Goal: Transaction & Acquisition: Purchase product/service

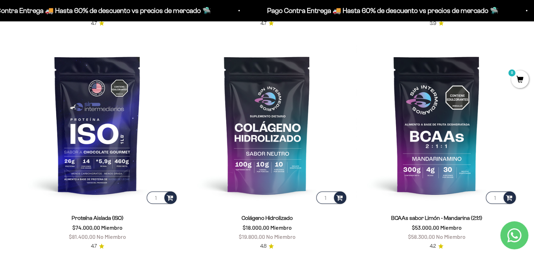
scroll to position [513, 0]
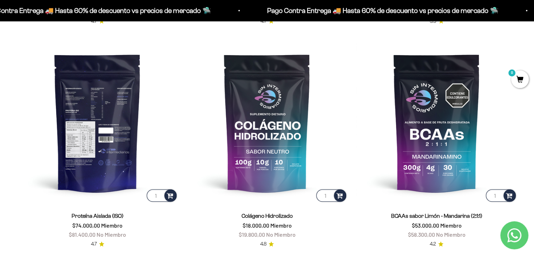
click at [85, 133] on img at bounding box center [97, 122] width 161 height 161
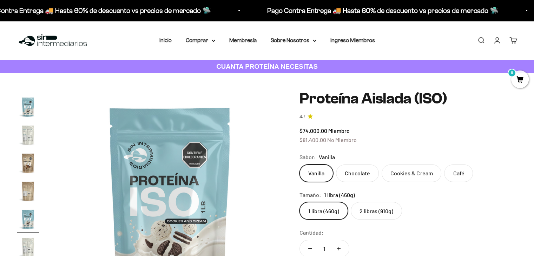
scroll to position [47, 0]
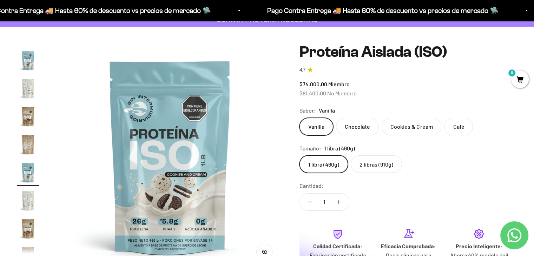
click at [32, 144] on img "Ir al artículo 11" at bounding box center [28, 144] width 22 height 22
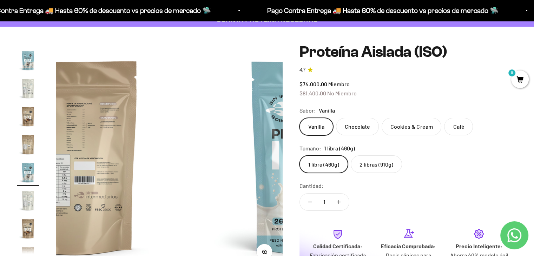
scroll to position [153, 0]
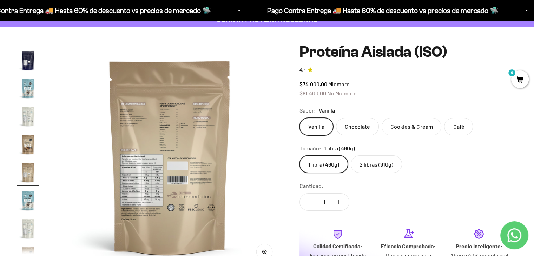
click at [25, 139] on img "Ir al artículo 10" at bounding box center [28, 144] width 22 height 22
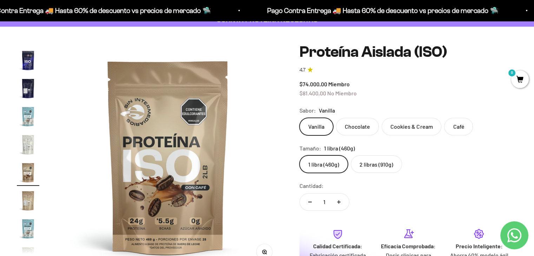
scroll to position [0, 2114]
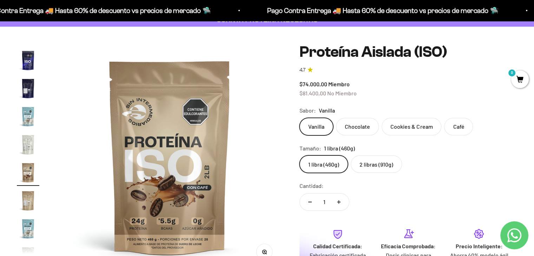
click at [28, 64] on img "Ir al artículo 6" at bounding box center [28, 60] width 22 height 22
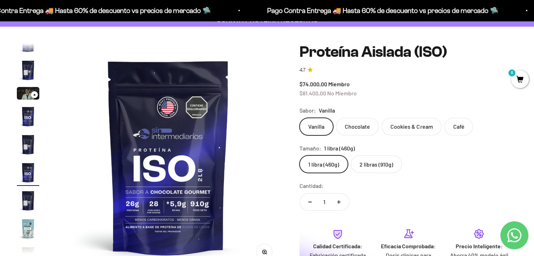
scroll to position [0, 1175]
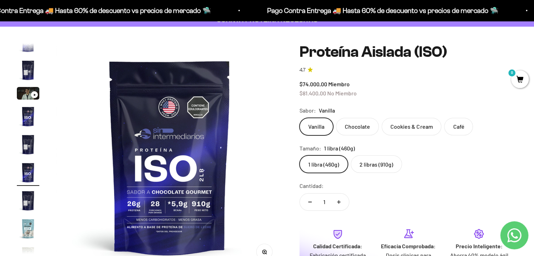
click at [24, 120] on img "Ir al artículo 4" at bounding box center [28, 116] width 22 height 22
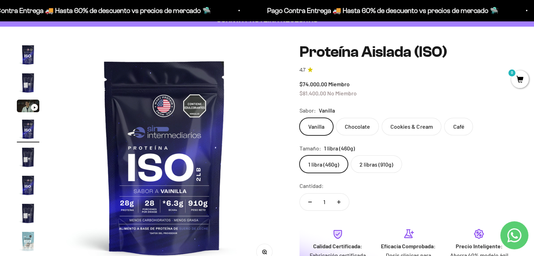
scroll to position [0, 705]
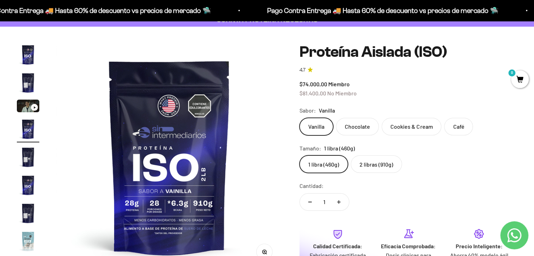
click at [28, 133] on img "Ir al artículo 4" at bounding box center [28, 129] width 22 height 22
click at [25, 154] on img "Ir al artículo 5" at bounding box center [28, 157] width 22 height 22
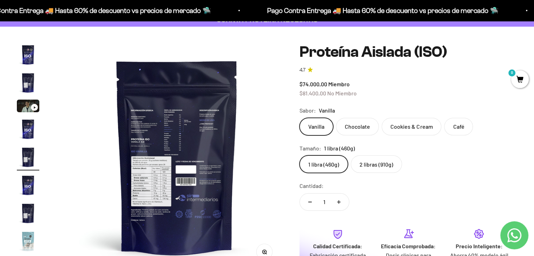
scroll to position [0, 939]
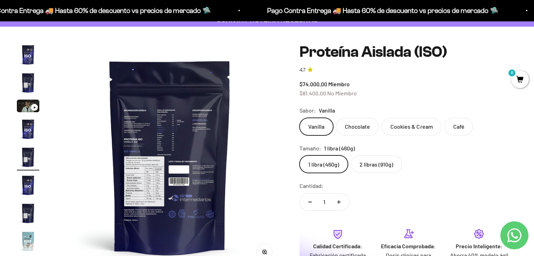
click at [28, 160] on img "Ir al artículo 5" at bounding box center [28, 157] width 22 height 22
click at [27, 180] on img "Ir al artículo 6" at bounding box center [28, 185] width 22 height 22
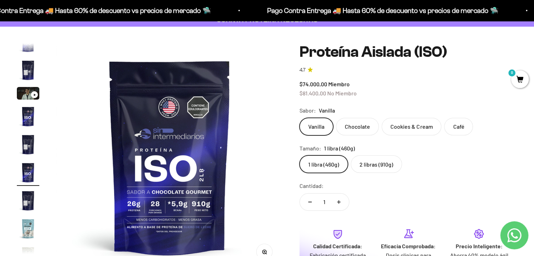
click at [24, 201] on img "Ir al artículo 7" at bounding box center [28, 201] width 22 height 22
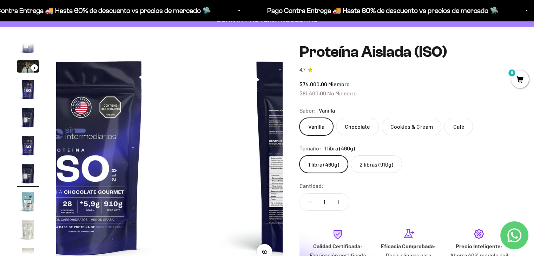
scroll to position [41, 0]
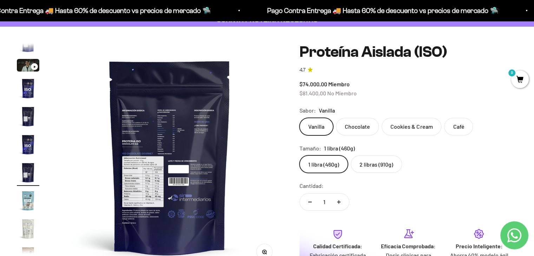
click at [30, 219] on img "Ir al artículo 9" at bounding box center [28, 229] width 22 height 22
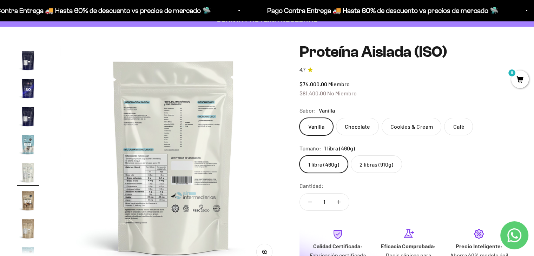
scroll to position [0, 0]
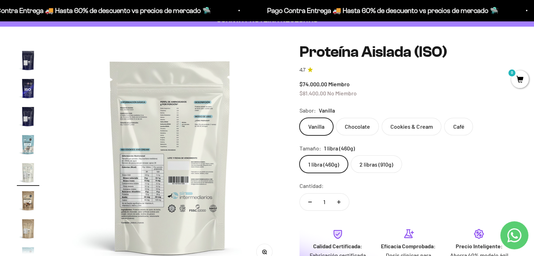
click at [31, 165] on img "Ir al artículo 9" at bounding box center [28, 172] width 22 height 22
click at [33, 142] on img "Ir al artículo 8" at bounding box center [28, 144] width 22 height 22
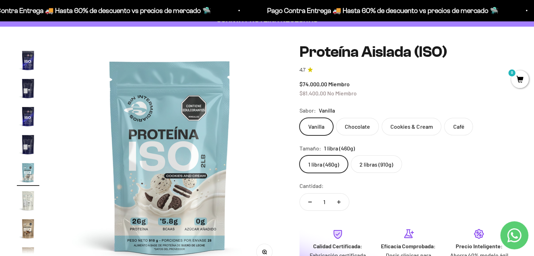
click at [27, 225] on img "Ir al artículo 10" at bounding box center [28, 229] width 22 height 22
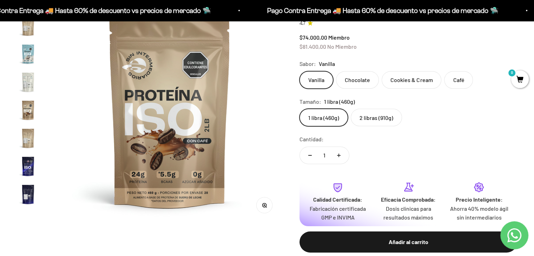
click at [22, 108] on img "Ir al artículo 14" at bounding box center [28, 110] width 22 height 22
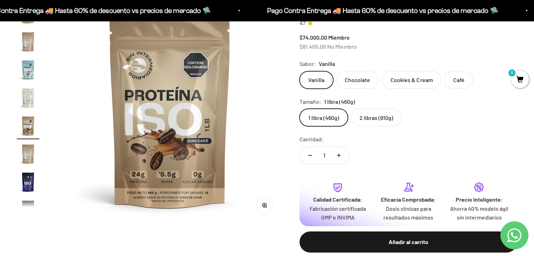
click at [23, 99] on img "Ir al artículo 13" at bounding box center [28, 98] width 22 height 22
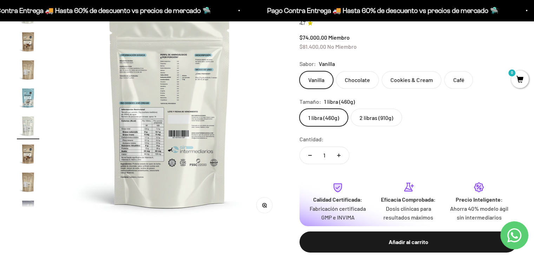
click at [140, 122] on img at bounding box center [170, 110] width 226 height 226
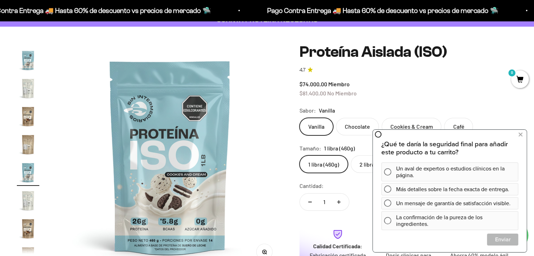
click at [28, 91] on img "Ir al artículo 9" at bounding box center [28, 88] width 22 height 22
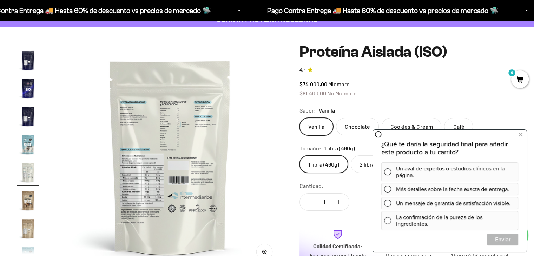
click at [248, 152] on img at bounding box center [170, 157] width 226 height 226
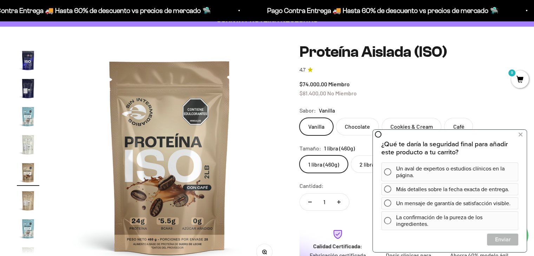
click at [28, 111] on img "Ir al artículo 8" at bounding box center [28, 116] width 22 height 22
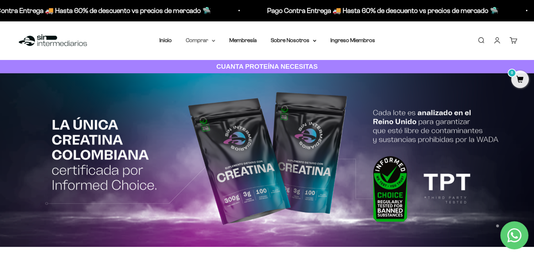
click at [202, 41] on summary "Comprar" at bounding box center [200, 40] width 29 height 9
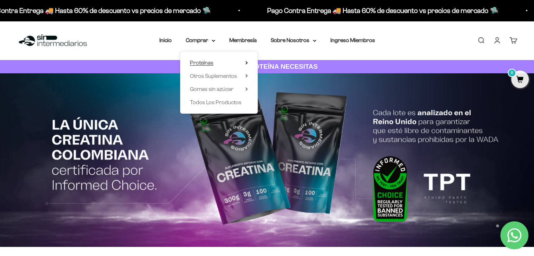
click at [226, 64] on summary "Proteínas" at bounding box center [219, 62] width 58 height 9
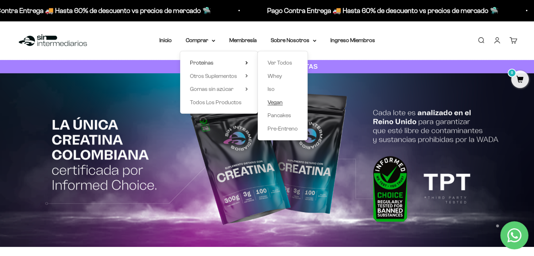
click at [279, 101] on span "Vegan" at bounding box center [274, 102] width 15 height 6
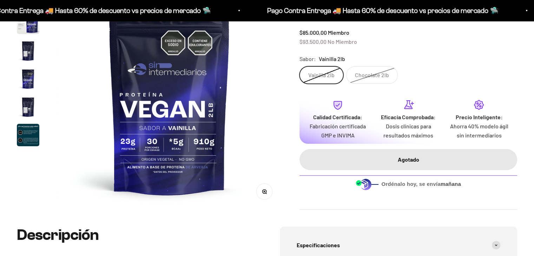
scroll to position [47, 0]
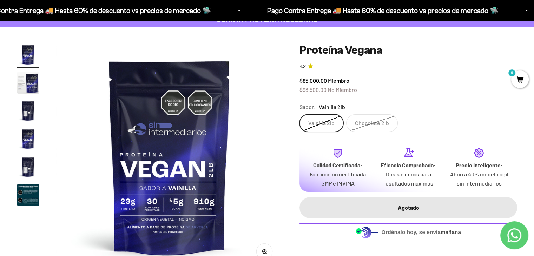
click at [29, 108] on img "Ir al artículo 3" at bounding box center [28, 111] width 22 height 22
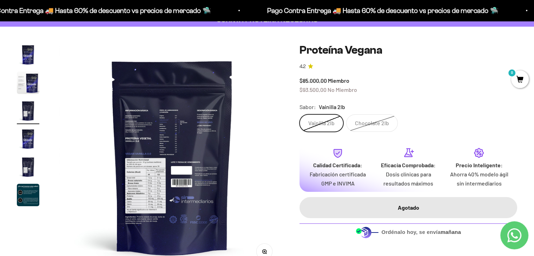
scroll to position [0, 470]
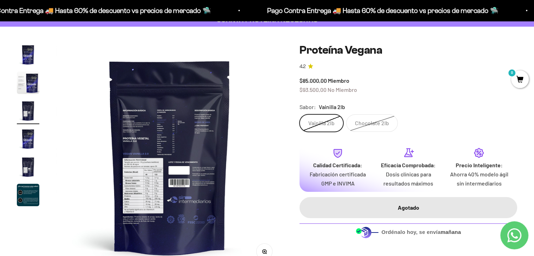
click at [33, 125] on page-dots at bounding box center [28, 126] width 22 height 165
click at [30, 132] on img "Ir al artículo 4" at bounding box center [28, 139] width 22 height 22
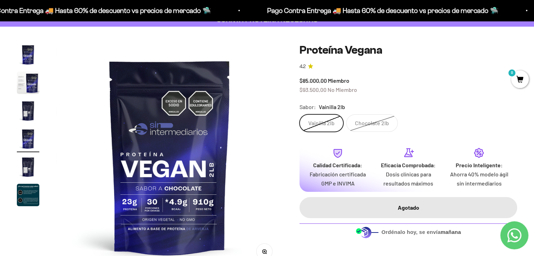
scroll to position [0, 705]
click at [29, 55] on img "Ir al artículo 1" at bounding box center [28, 55] width 22 height 22
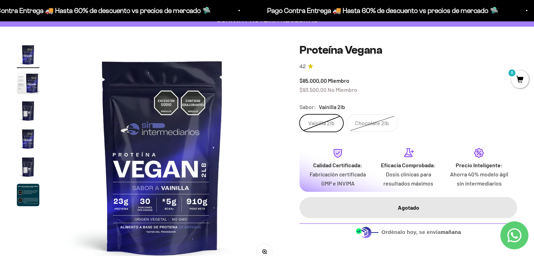
scroll to position [0, 0]
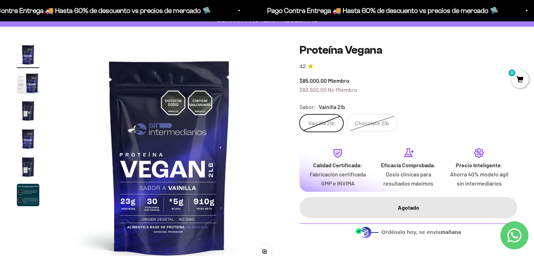
click at [289, 141] on div "Zoom Ir al artículo 1 Ir al artículo 2 Ir al artículo 3 Ir al artículo 4 Ir al …" at bounding box center [267, 157] width 500 height 226
click at [334, 122] on label "Vainilla 2lb" at bounding box center [321, 123] width 44 height 18
click at [299, 114] on input "Vainilla 2lb" at bounding box center [299, 114] width 0 height 0
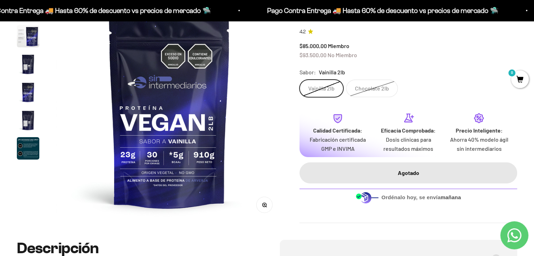
click at [28, 66] on img "Ir al artículo 3" at bounding box center [28, 64] width 22 height 22
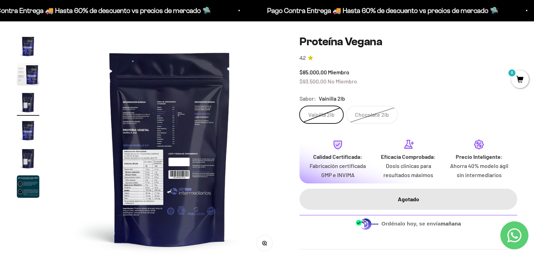
scroll to position [0, 0]
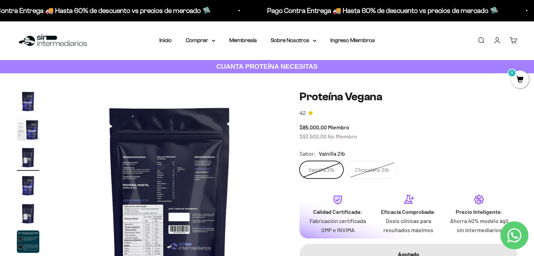
click at [31, 133] on img "Ir al artículo 2" at bounding box center [28, 129] width 22 height 22
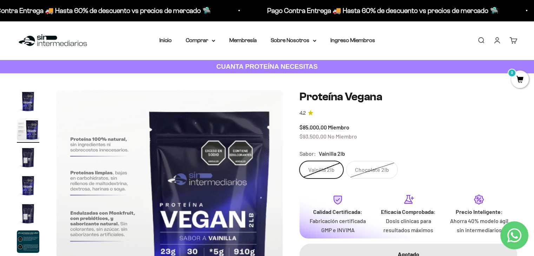
click at [29, 152] on img "Ir al artículo 3" at bounding box center [28, 157] width 22 height 22
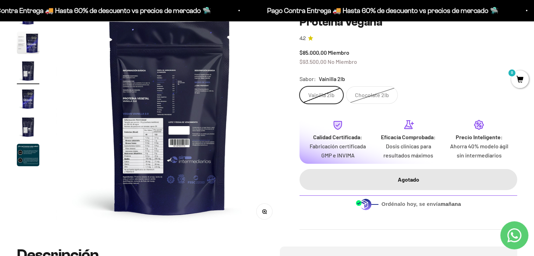
scroll to position [93, 0]
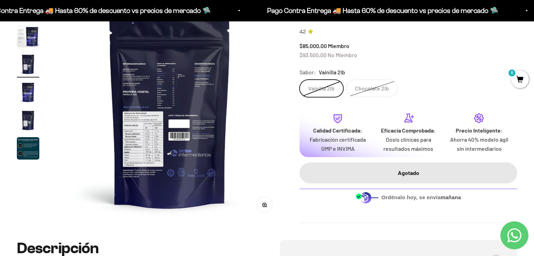
click at [18, 92] on img "Ir al artículo 4" at bounding box center [28, 92] width 22 height 22
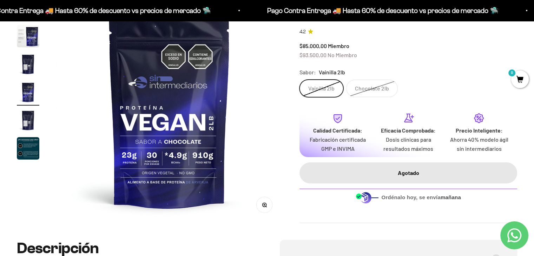
click at [27, 124] on img "Ir al artículo 5" at bounding box center [28, 120] width 22 height 22
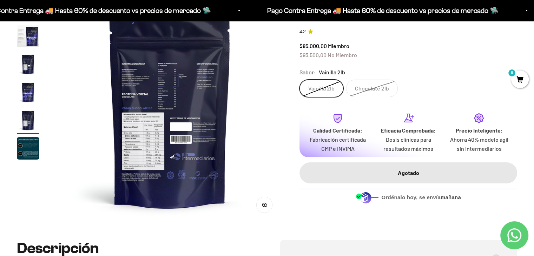
click at [20, 153] on img "Ir al artículo 6" at bounding box center [28, 148] width 22 height 22
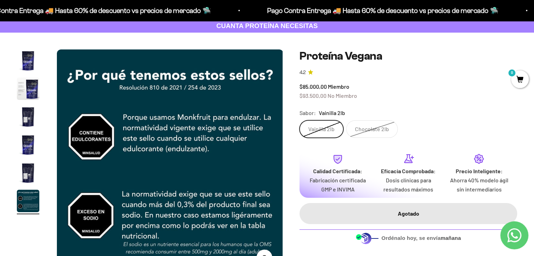
scroll to position [0, 0]
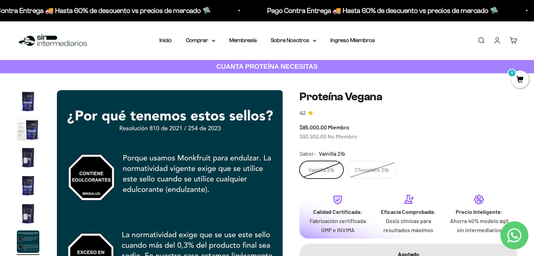
click at [27, 101] on img "Ir al artículo 1" at bounding box center [28, 101] width 22 height 22
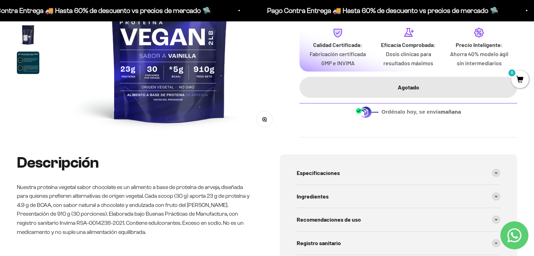
scroll to position [140, 0]
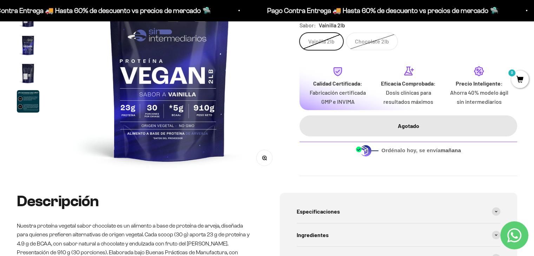
click at [267, 155] on button "Zoom" at bounding box center [265, 158] width 16 height 16
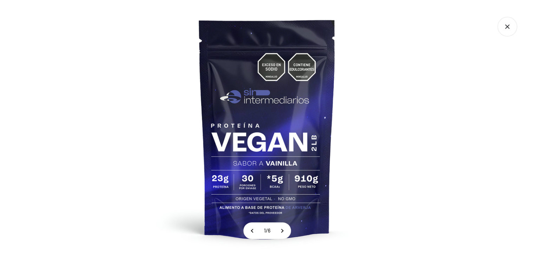
click at [381, 113] on img at bounding box center [267, 128] width 256 height 256
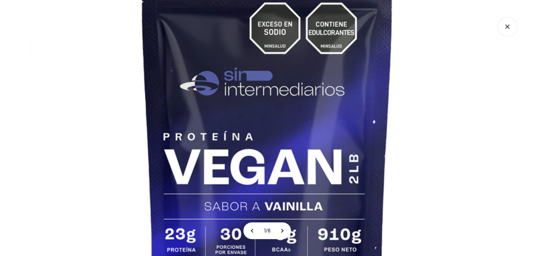
click at [476, 79] on img at bounding box center [267, 141] width 474 height 474
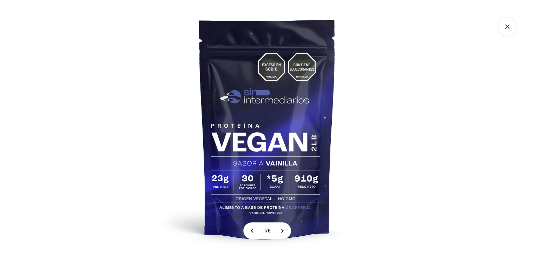
click at [508, 28] on icon "Cerrar galería" at bounding box center [507, 27] width 4 height 4
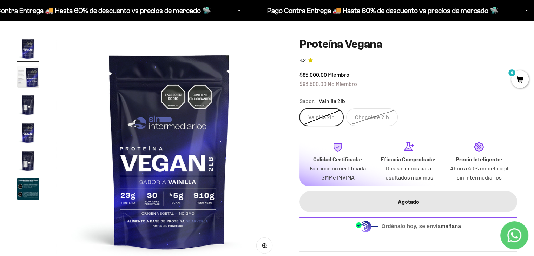
scroll to position [47, 0]
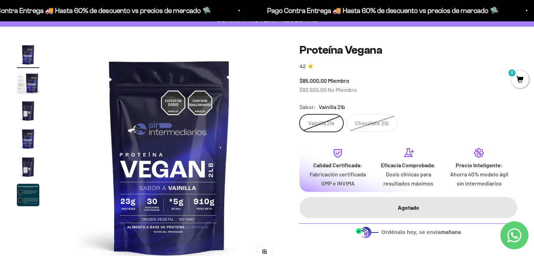
click at [363, 120] on label "Chocolate 2lb" at bounding box center [372, 123] width 52 height 18
click at [299, 114] on input "Chocolate 2lb" at bounding box center [299, 114] width 0 height 0
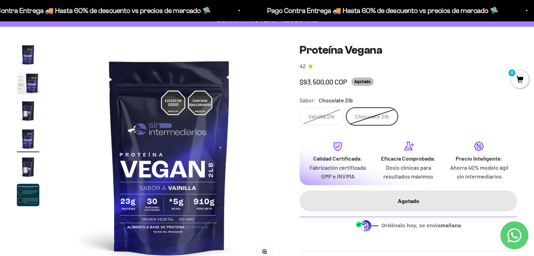
scroll to position [0, 705]
click at [330, 125] on safe-sticky "Proteína Vegana 4.2 Precio de oferta $93.500,00 COP Agotado Calidad de líder, p…" at bounding box center [408, 148] width 218 height 208
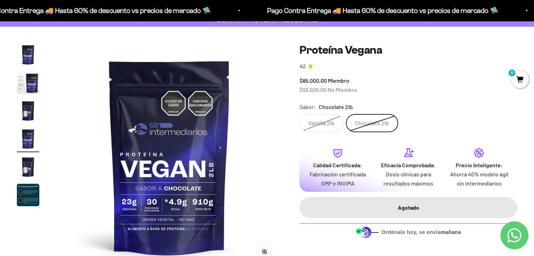
scroll to position [0, 0]
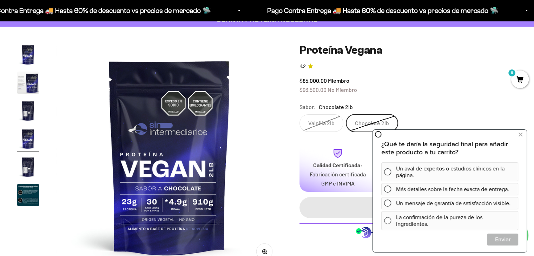
click at [449, 87] on div "$85.000,00 Miembro $93.500,00 No Miembro" at bounding box center [408, 85] width 218 height 18
